Goal: Task Accomplishment & Management: Manage account settings

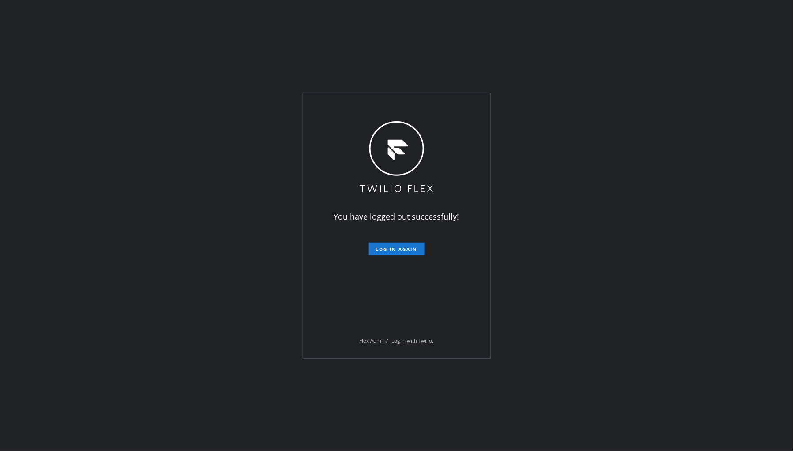
click at [398, 252] on span "Log in again" at bounding box center [396, 249] width 41 height 6
click at [403, 253] on button "Log in again" at bounding box center [397, 249] width 56 height 12
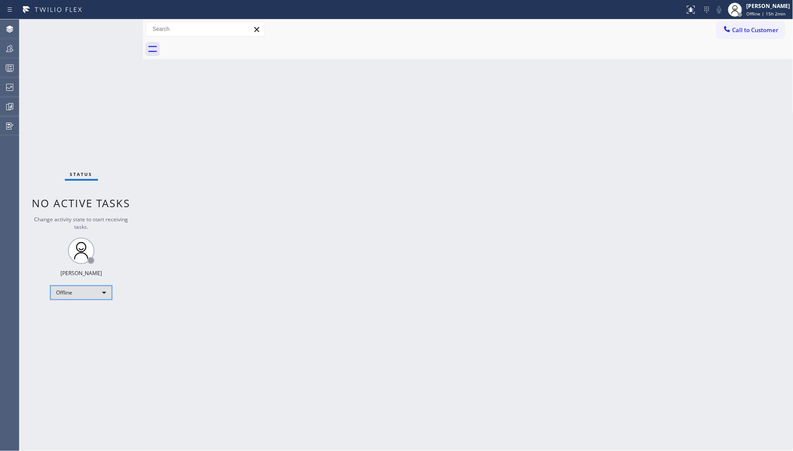
click at [95, 293] on div "Offline" at bounding box center [81, 293] width 62 height 14
click at [102, 322] on li "Unavailable" at bounding box center [81, 327] width 60 height 11
click at [20, 47] on div "Status No active tasks Change activity state to start receiving tasks. Ambrosio…" at bounding box center [81, 235] width 124 height 432
click at [9, 49] on icon at bounding box center [9, 48] width 11 height 11
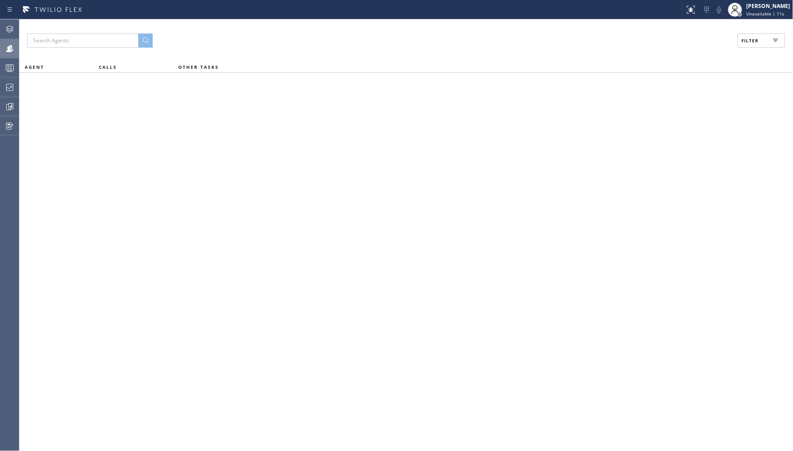
click at [747, 43] on span "Filter" at bounding box center [750, 41] width 17 height 6
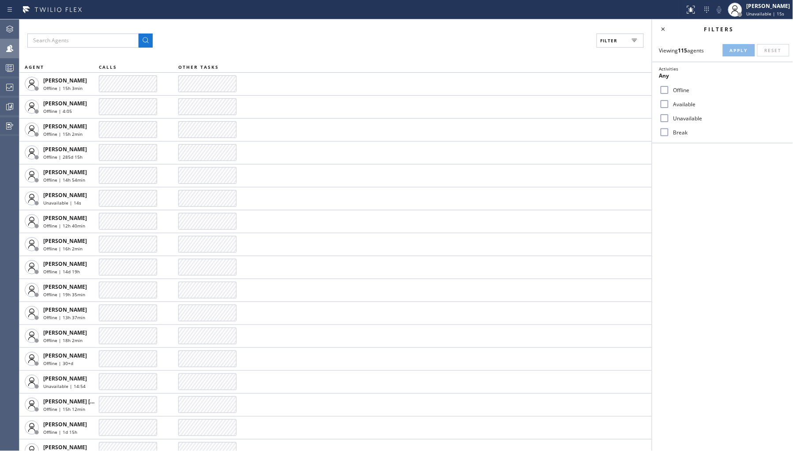
click at [686, 121] on label "Unavailable" at bounding box center [728, 119] width 116 height 8
click at [670, 121] on input "Unavailable" at bounding box center [664, 118] width 11 height 11
checkbox input "true"
click at [729, 52] on button "Apply" at bounding box center [739, 50] width 32 height 12
click at [677, 94] on div "Offline" at bounding box center [722, 90] width 141 height 14
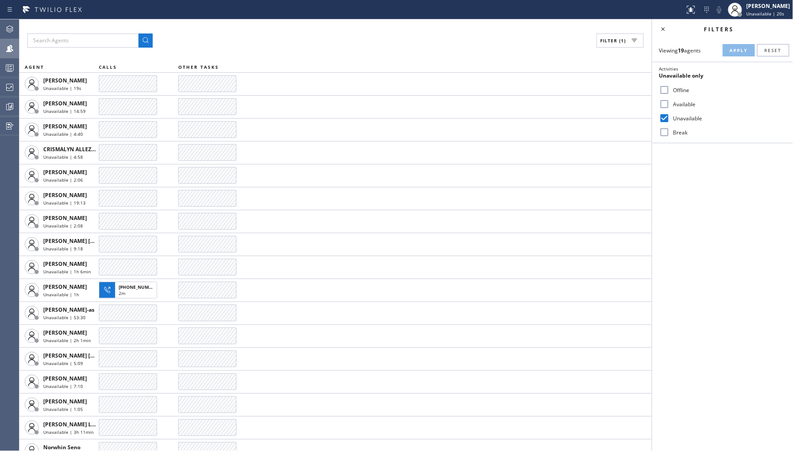
click at [685, 90] on label "Offline" at bounding box center [728, 90] width 116 height 8
click at [670, 90] on input "Offline" at bounding box center [664, 90] width 11 height 11
checkbox input "true"
click at [691, 116] on label "Unavailable" at bounding box center [728, 119] width 116 height 8
click at [670, 116] on input "Unavailable" at bounding box center [664, 118] width 11 height 11
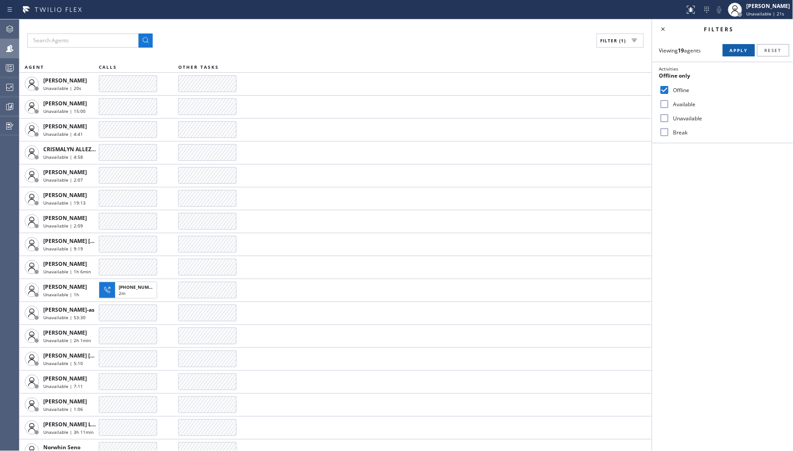
click at [738, 51] on span "Apply" at bounding box center [739, 50] width 18 height 6
click at [678, 120] on label "Unavailable" at bounding box center [728, 119] width 116 height 8
click at [670, 120] on input "Unavailable" at bounding box center [664, 118] width 11 height 11
checkbox input "true"
click at [680, 90] on label "Offline" at bounding box center [728, 90] width 116 height 8
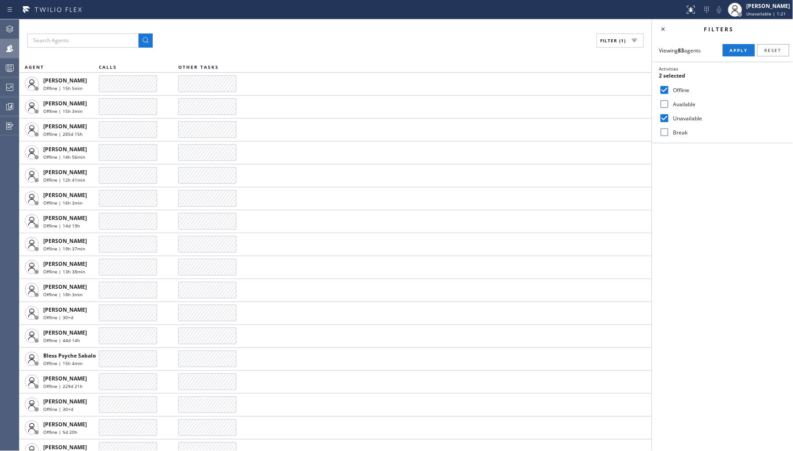
click at [670, 90] on input "Offline" at bounding box center [664, 90] width 11 height 11
click at [739, 50] on span "Apply" at bounding box center [739, 50] width 18 height 6
click at [663, 29] on icon at bounding box center [663, 29] width 11 height 11
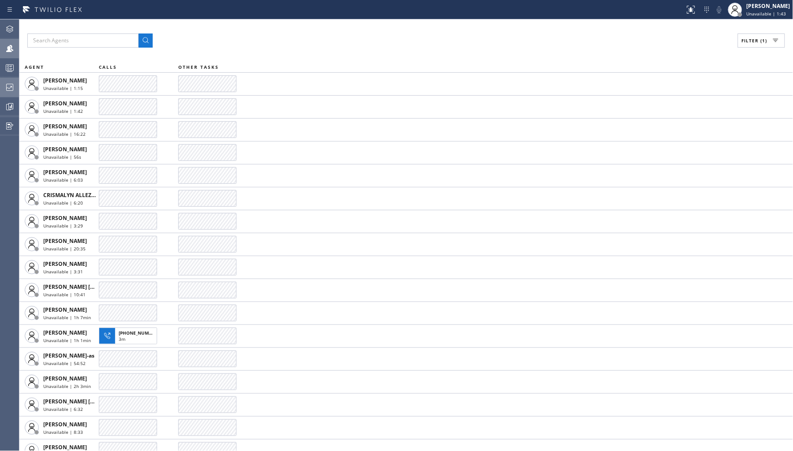
click at [14, 83] on icon at bounding box center [9, 87] width 11 height 11
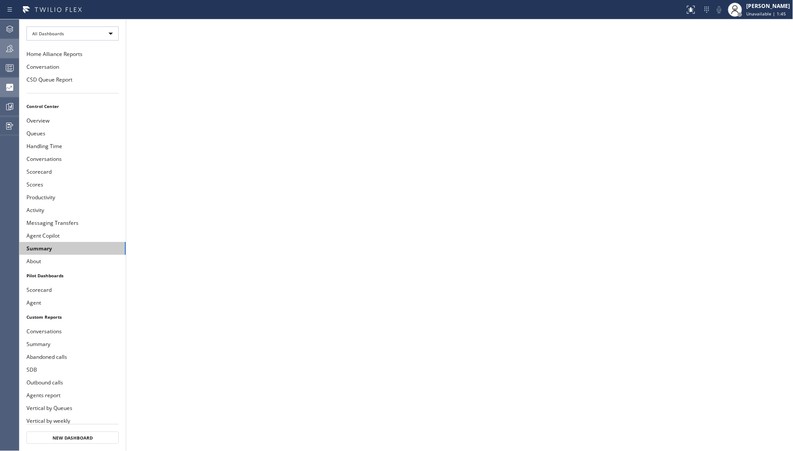
click at [86, 245] on button "Summary" at bounding box center [72, 248] width 106 height 13
click at [80, 244] on button "Summary" at bounding box center [72, 248] width 106 height 13
click at [5, 43] on icon at bounding box center [9, 48] width 11 height 11
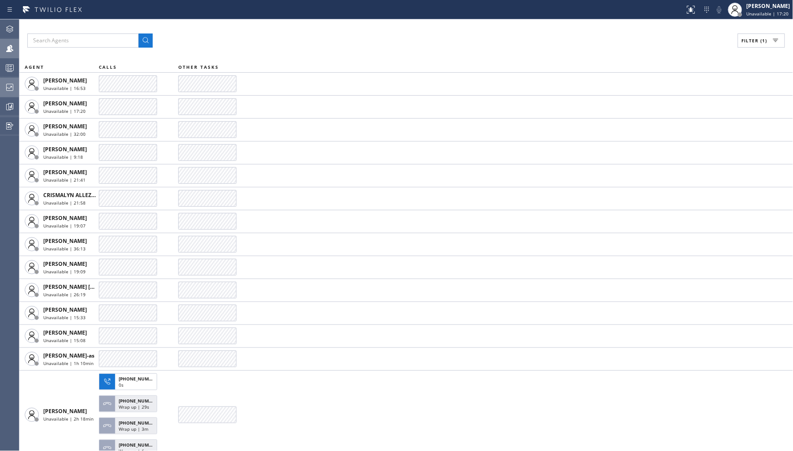
click at [747, 38] on span "Filter (1)" at bounding box center [755, 41] width 26 height 6
click at [683, 94] on div "Offline" at bounding box center [722, 90] width 141 height 14
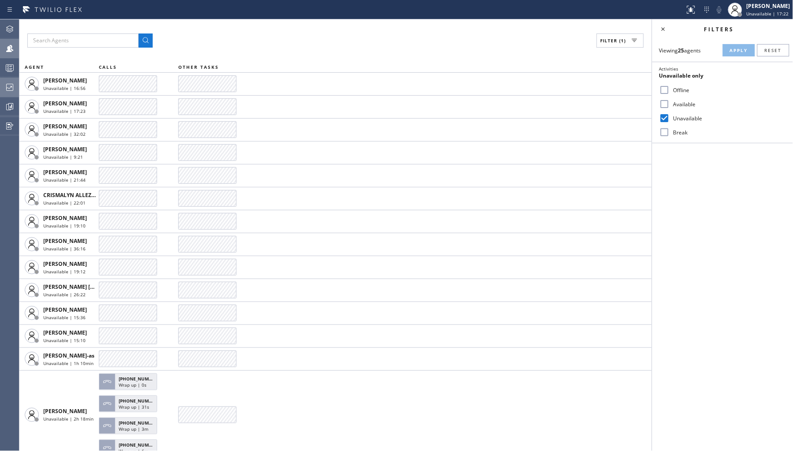
click at [664, 93] on input "Offline" at bounding box center [664, 90] width 11 height 11
checkbox input "true"
click at [664, 118] on input "Unavailable" at bounding box center [664, 118] width 11 height 11
click at [734, 55] on button "Apply" at bounding box center [739, 50] width 32 height 12
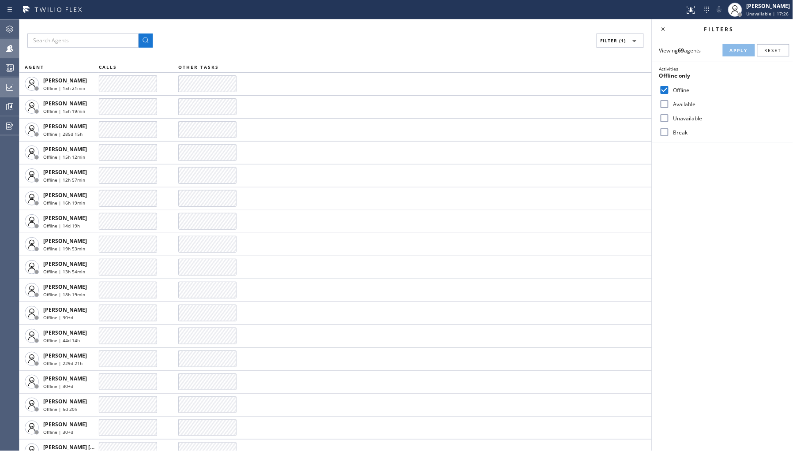
click at [668, 116] on input "Unavailable" at bounding box center [664, 118] width 11 height 11
checkbox input "true"
click at [682, 91] on label "Offline" at bounding box center [728, 90] width 116 height 8
click at [670, 91] on input "Offline" at bounding box center [664, 90] width 11 height 11
click at [731, 50] on span "Apply" at bounding box center [739, 50] width 18 height 6
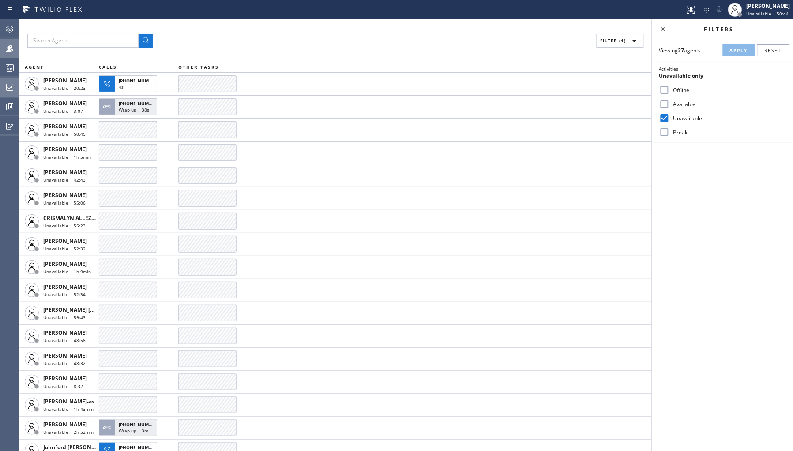
click at [670, 86] on label "Offline" at bounding box center [728, 90] width 116 height 8
click at [670, 86] on input "Offline" at bounding box center [664, 90] width 11 height 11
checkbox input "true"
click at [687, 116] on label "Unavailable" at bounding box center [728, 119] width 116 height 8
click at [670, 116] on input "Unavailable" at bounding box center [664, 118] width 11 height 11
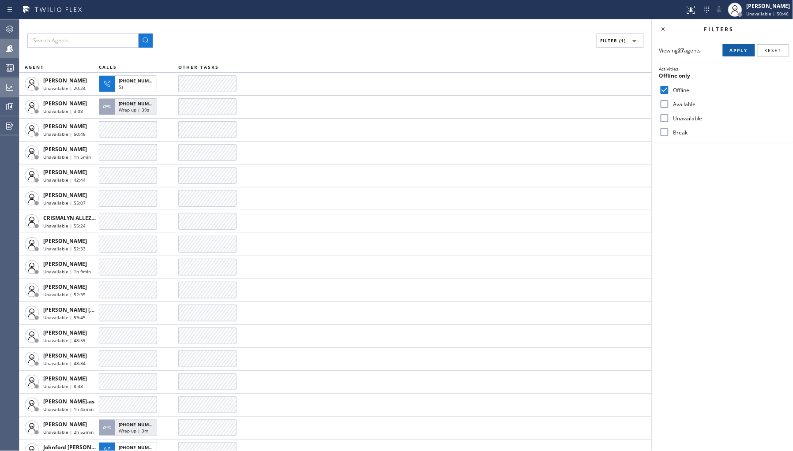
click at [738, 53] on span "Apply" at bounding box center [739, 50] width 18 height 6
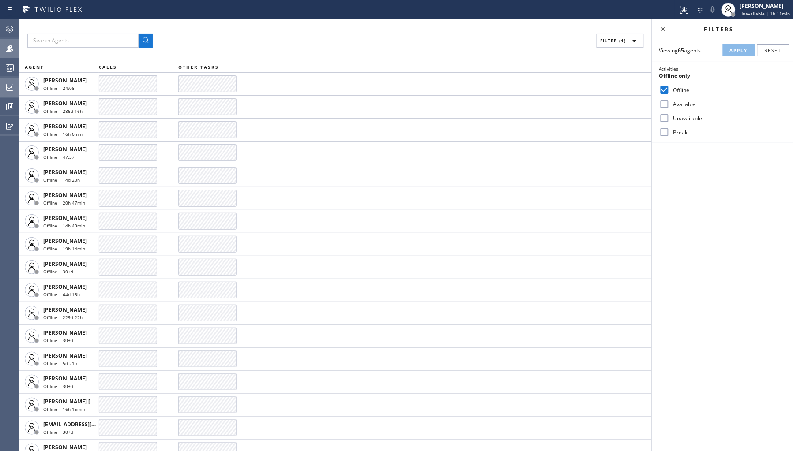
click at [673, 119] on label "Unavailable" at bounding box center [728, 119] width 116 height 8
click at [670, 119] on input "Unavailable" at bounding box center [664, 118] width 11 height 11
checkbox input "true"
click at [679, 92] on label "Offline" at bounding box center [728, 90] width 116 height 8
click at [670, 92] on input "Offline" at bounding box center [664, 90] width 11 height 11
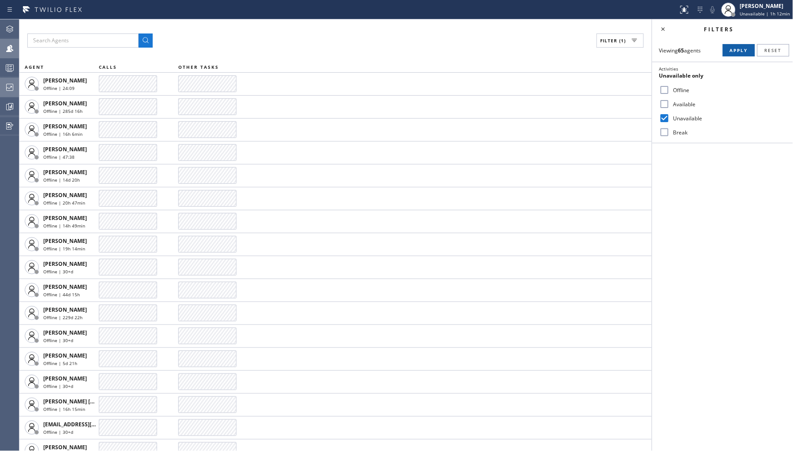
click at [739, 49] on span "Apply" at bounding box center [739, 50] width 18 height 6
click at [681, 91] on label "Offline" at bounding box center [728, 90] width 116 height 8
click at [670, 91] on input "Offline" at bounding box center [664, 90] width 11 height 11
checkbox input "true"
drag, startPoint x: 677, startPoint y: 121, endPoint x: 695, endPoint y: 98, distance: 29.3
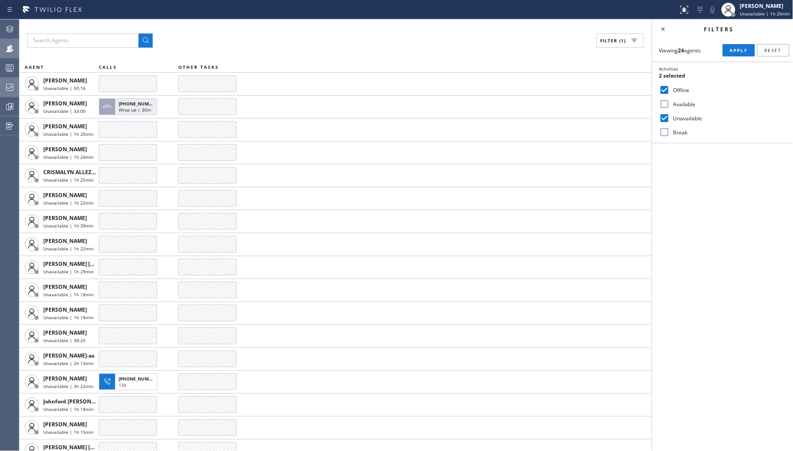
click at [677, 121] on label "Unavailable" at bounding box center [728, 119] width 116 height 8
click at [670, 121] on input "Unavailable" at bounding box center [664, 118] width 11 height 11
click at [727, 51] on button "Apply" at bounding box center [739, 50] width 32 height 12
click at [690, 117] on label "Unavailable" at bounding box center [728, 119] width 116 height 8
click at [670, 117] on input "Unavailable" at bounding box center [664, 118] width 11 height 11
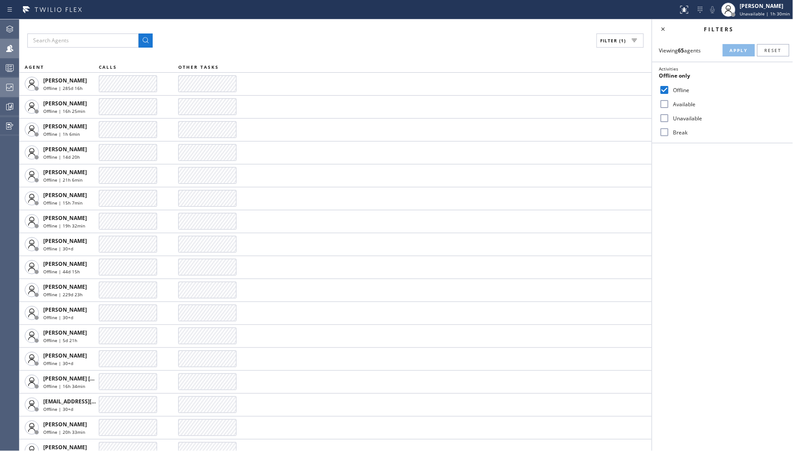
checkbox input "true"
click at [680, 90] on label "Offline" at bounding box center [728, 90] width 116 height 8
click at [670, 90] on input "Offline" at bounding box center [664, 90] width 11 height 11
checkbox input "false"
click at [742, 50] on span "Apply" at bounding box center [739, 50] width 18 height 6
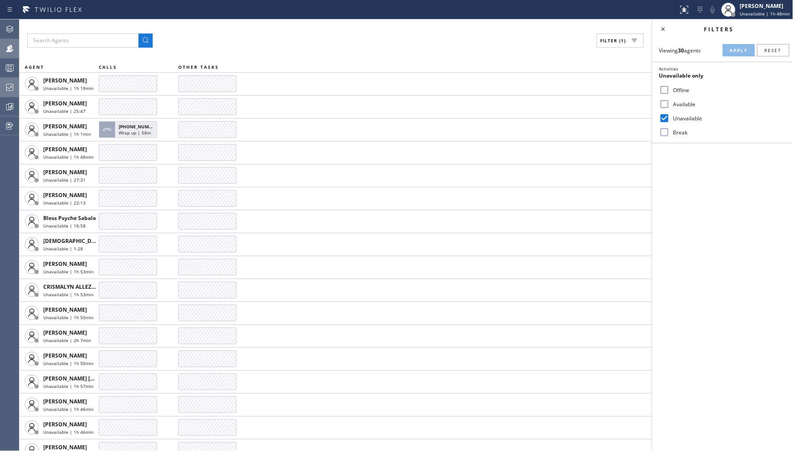
click at [12, 92] on icon at bounding box center [9, 87] width 11 height 11
